Goal: Communication & Community: Answer question/provide support

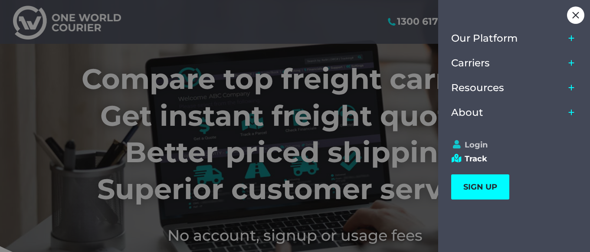
click at [482, 146] on link "Login" at bounding box center [510, 145] width 118 height 10
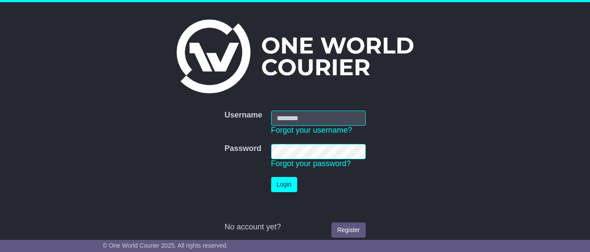
click at [334, 123] on input "Username" at bounding box center [318, 118] width 95 height 15
type input "**********"
click at [287, 186] on button "Login" at bounding box center [284, 184] width 26 height 15
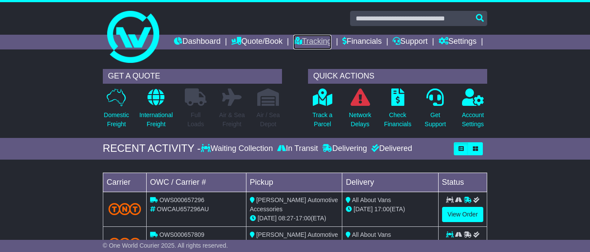
click at [331, 39] on link "Tracking" at bounding box center [312, 42] width 38 height 15
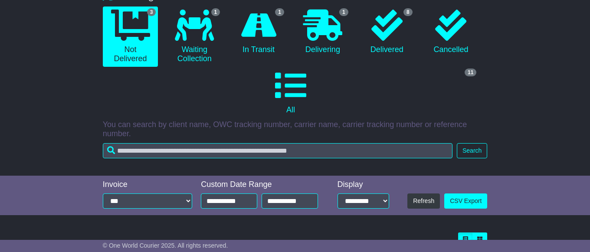
scroll to position [82, 0]
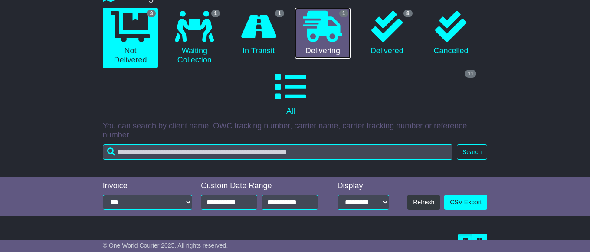
click at [323, 42] on icon at bounding box center [322, 26] width 39 height 31
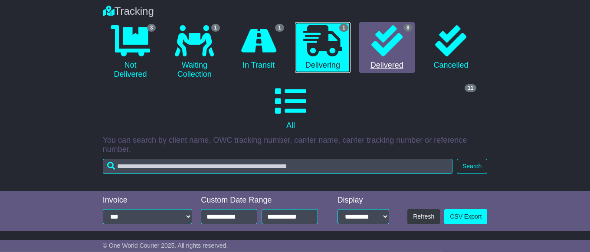
scroll to position [57, 0]
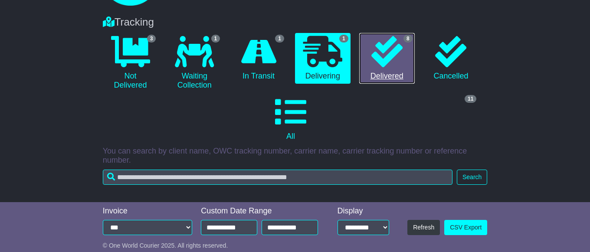
click at [397, 67] on icon at bounding box center [386, 51] width 31 height 31
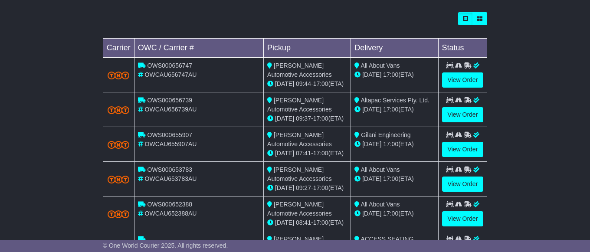
scroll to position [323, 0]
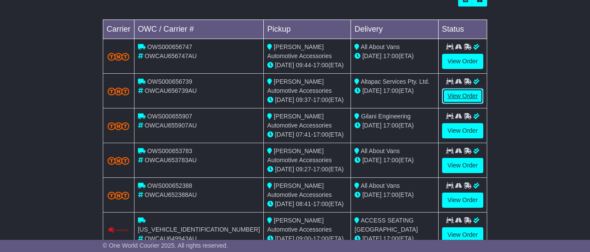
click at [463, 104] on link "View Order" at bounding box center [463, 95] width 42 height 15
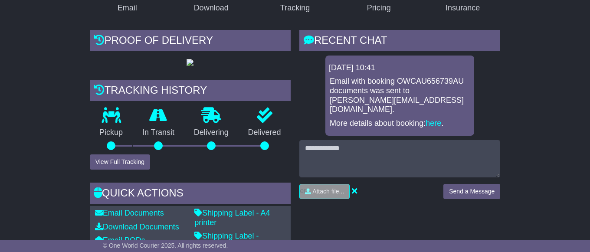
scroll to position [225, 0]
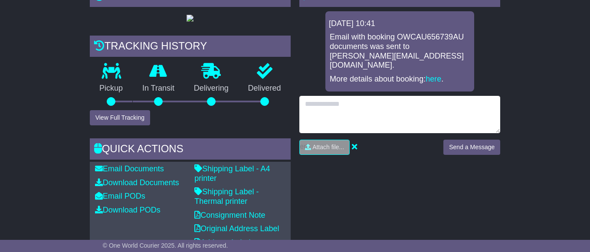
click at [308, 109] on textarea at bounding box center [399, 114] width 201 height 37
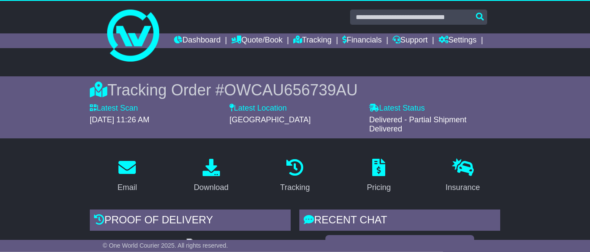
scroll to position [0, 0]
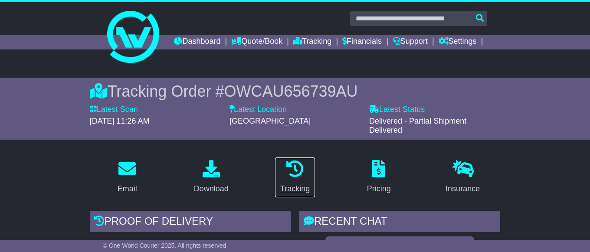
click at [290, 177] on icon at bounding box center [294, 168] width 17 height 17
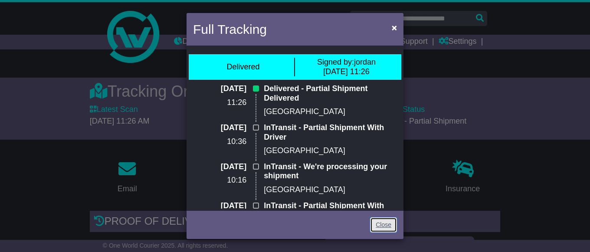
click at [377, 224] on link "Close" at bounding box center [383, 224] width 27 height 15
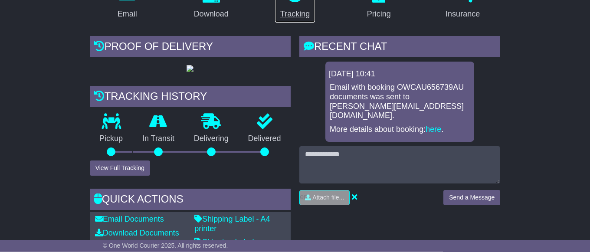
scroll to position [177, 0]
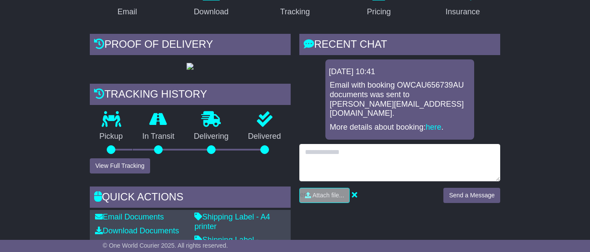
click at [307, 158] on textarea at bounding box center [399, 162] width 201 height 37
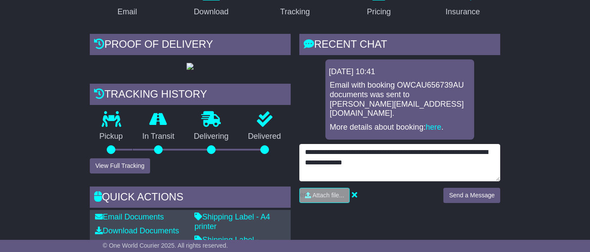
paste textarea "**********"
click at [385, 169] on textarea "**********" at bounding box center [399, 162] width 201 height 37
click at [489, 167] on textarea "**********" at bounding box center [399, 162] width 201 height 37
type textarea "**********"
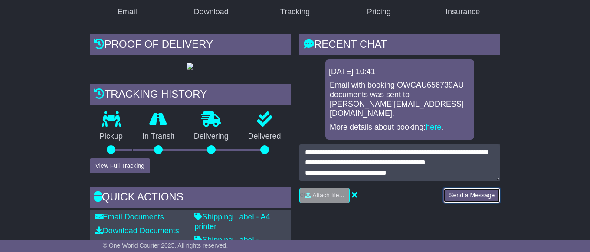
click at [476, 199] on button "Send a Message" at bounding box center [471, 195] width 57 height 15
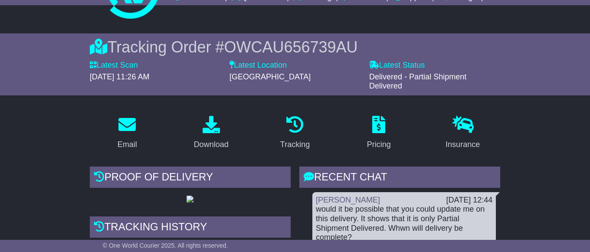
scroll to position [0, 0]
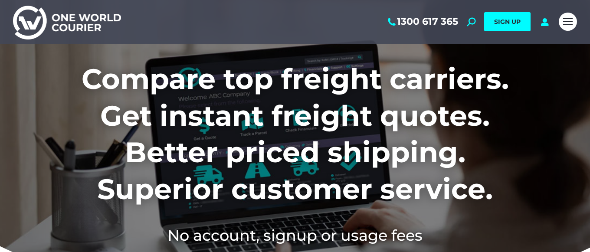
click at [571, 21] on div "Mobile menu icon" at bounding box center [568, 21] width 10 height 7
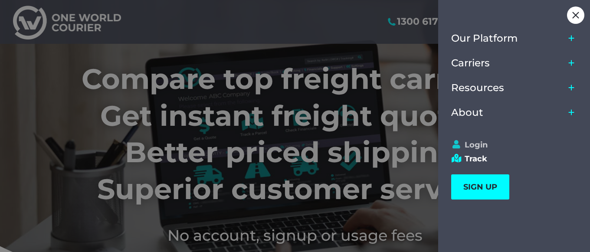
click at [477, 147] on link "Login" at bounding box center [510, 145] width 118 height 10
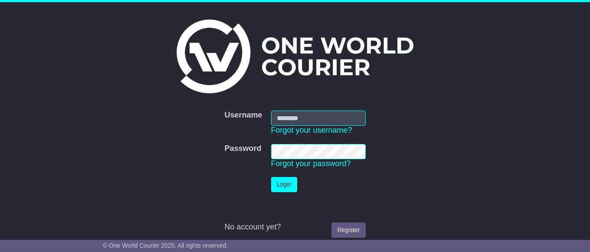
click at [340, 115] on input "Username" at bounding box center [318, 118] width 95 height 15
type input "**********"
click at [280, 186] on button "Login" at bounding box center [284, 184] width 26 height 15
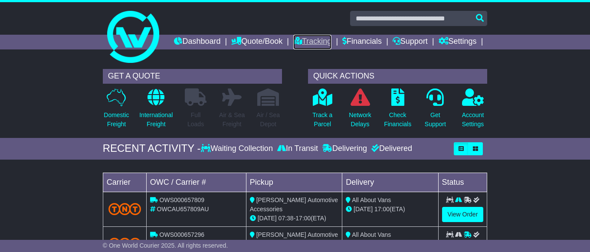
click at [331, 40] on link "Tracking" at bounding box center [312, 42] width 38 height 15
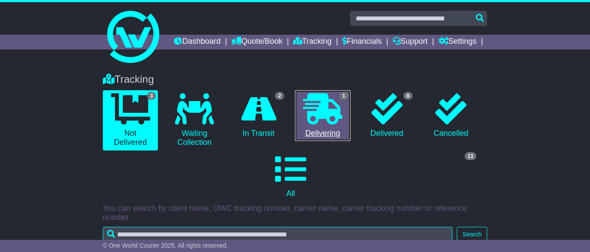
click at [322, 124] on icon at bounding box center [322, 108] width 39 height 31
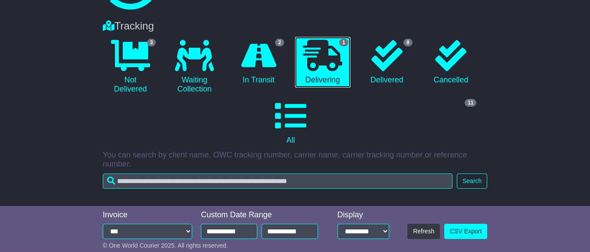
scroll to position [13, 0]
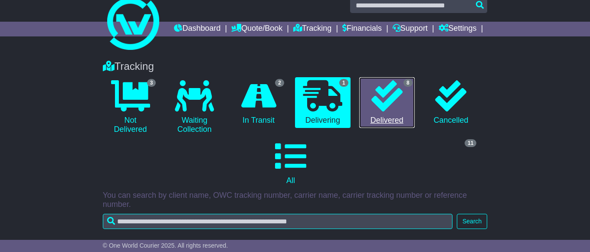
click at [392, 111] on icon at bounding box center [386, 95] width 31 height 31
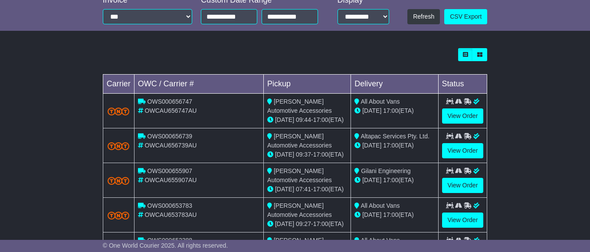
scroll to position [323, 0]
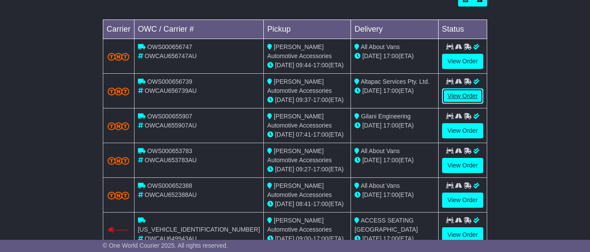
click at [454, 104] on link "View Order" at bounding box center [463, 95] width 42 height 15
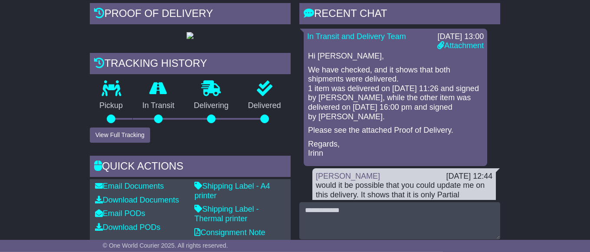
scroll to position [221, 0]
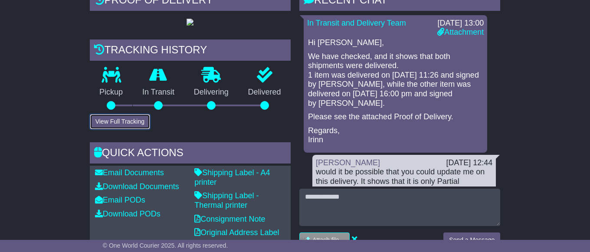
click at [130, 129] on button "View Full Tracking" at bounding box center [120, 121] width 60 height 15
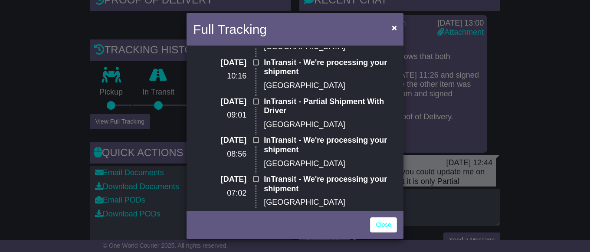
scroll to position [0, 0]
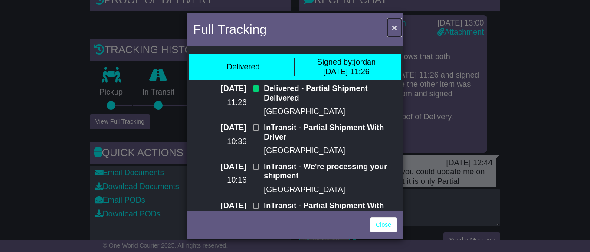
click at [392, 26] on span "×" at bounding box center [393, 28] width 5 height 10
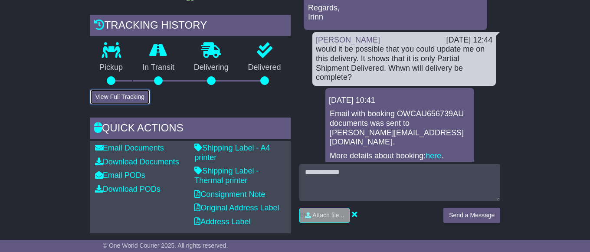
scroll to position [265, 0]
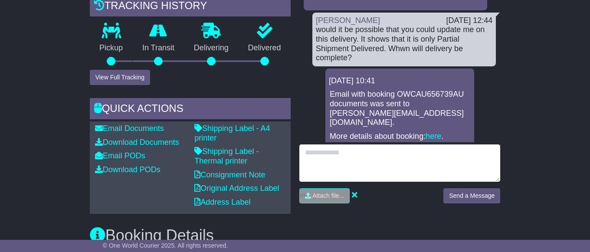
click at [368, 171] on textarea at bounding box center [399, 162] width 201 height 37
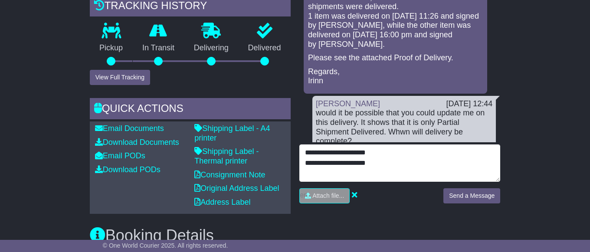
scroll to position [0, 0]
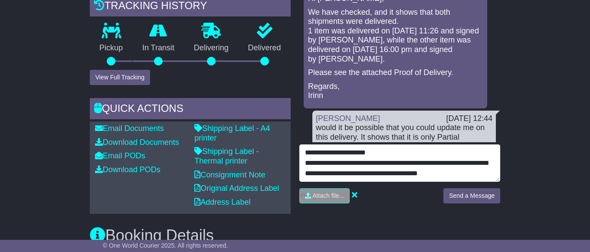
click at [375, 169] on textarea "**********" at bounding box center [399, 162] width 201 height 37
type textarea "**********"
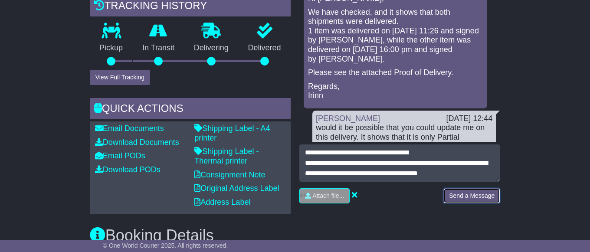
click at [473, 203] on button "Send a Message" at bounding box center [471, 195] width 57 height 15
